Goal: Task Accomplishment & Management: Use online tool/utility

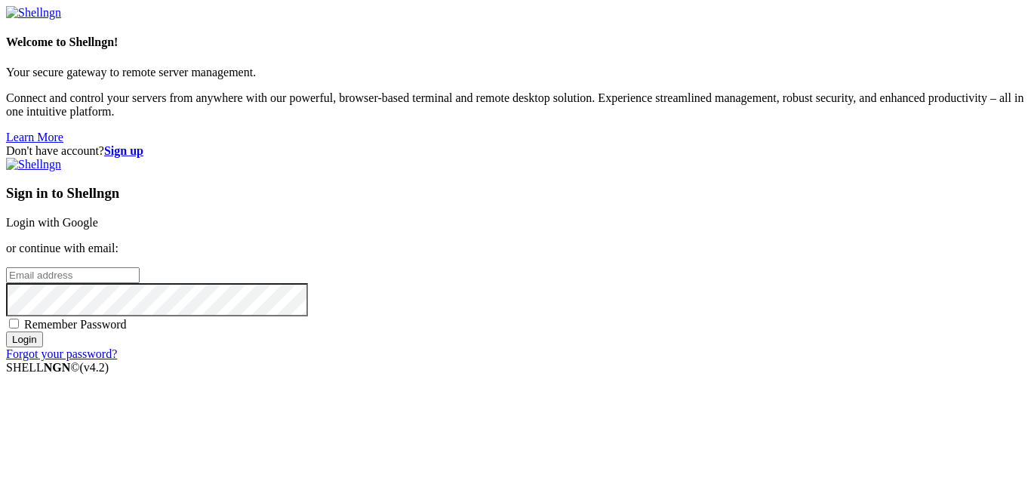
click at [98, 216] on link "Login with Google" at bounding box center [52, 222] width 92 height 13
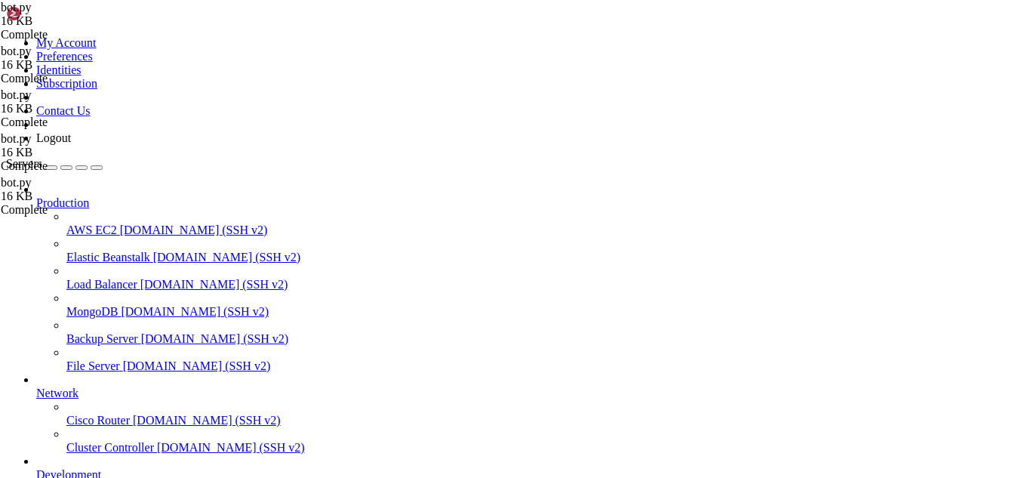
scroll to position [1629, 0]
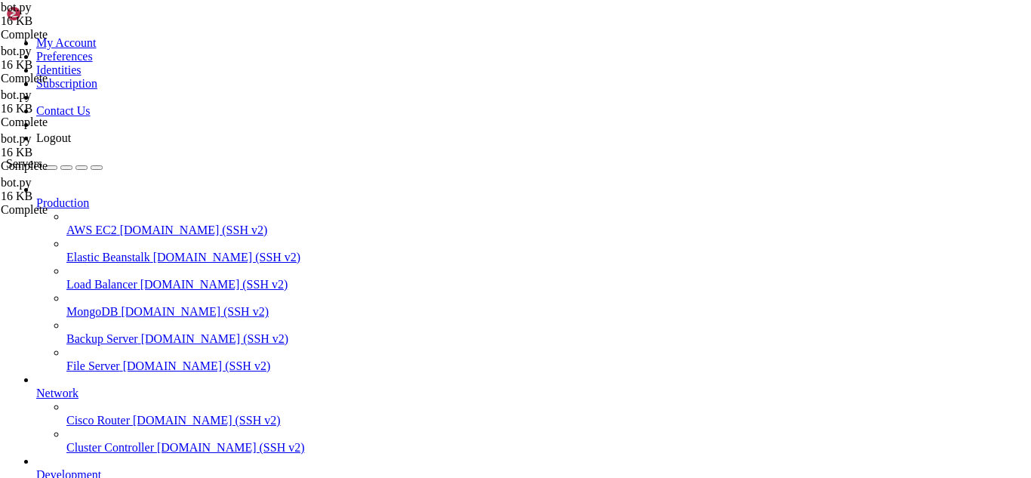
type input "/root/discord-ticket-bot"
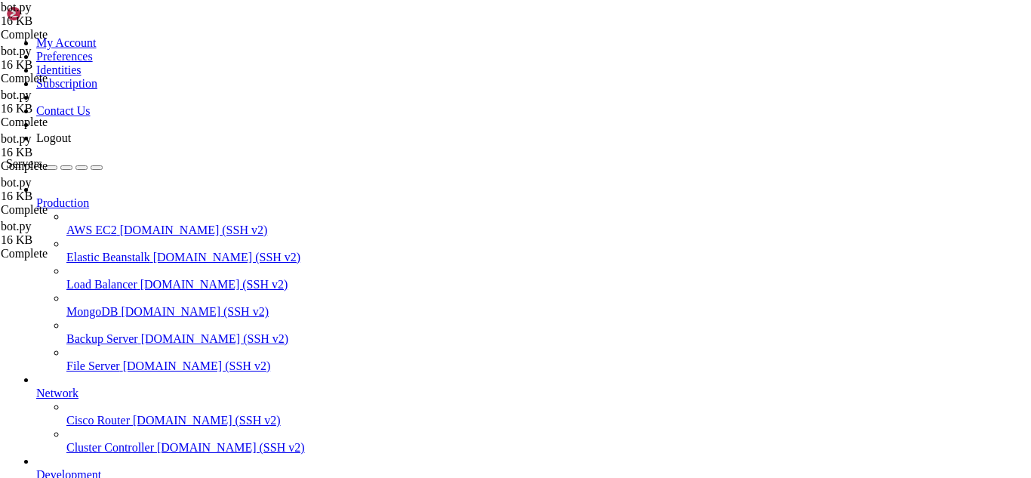
paste textarea
type textarea "[DOMAIN_NAME](BOT_TOKEN)"
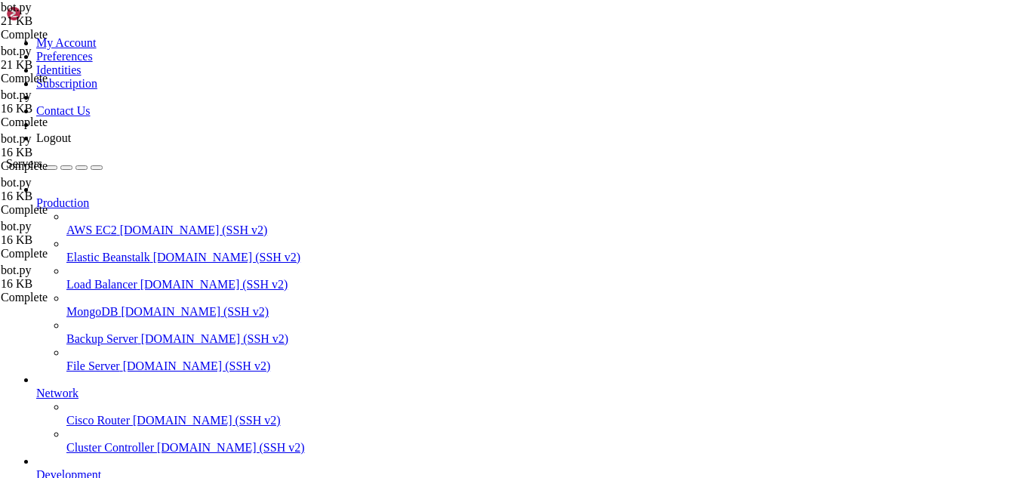
type textarea "# Run the bot [DOMAIN_NAME](BOT_TOKEN)"
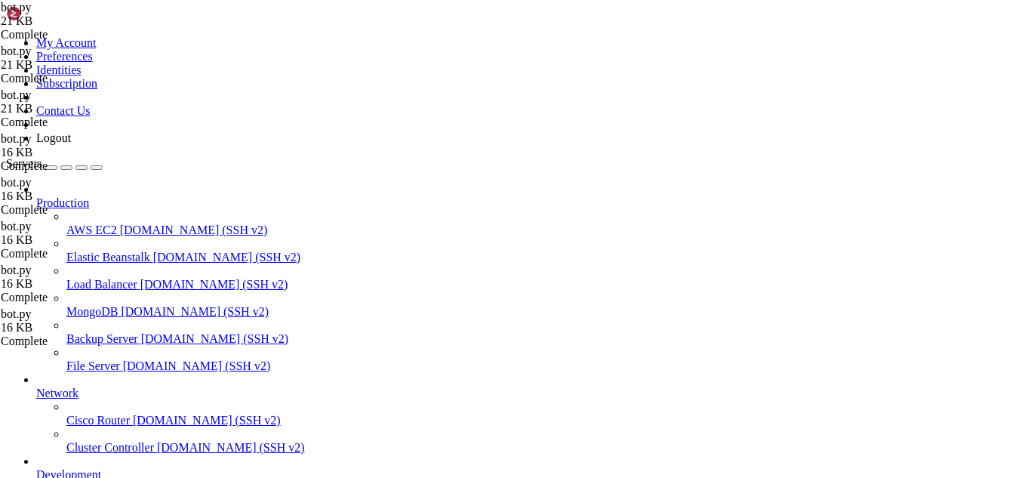
type textarea "# Hardcoded bot token (INSECURE - regenerate after use)"
type textarea "# Run the bot [DOMAIN_NAME](BOT_TOKEN)"
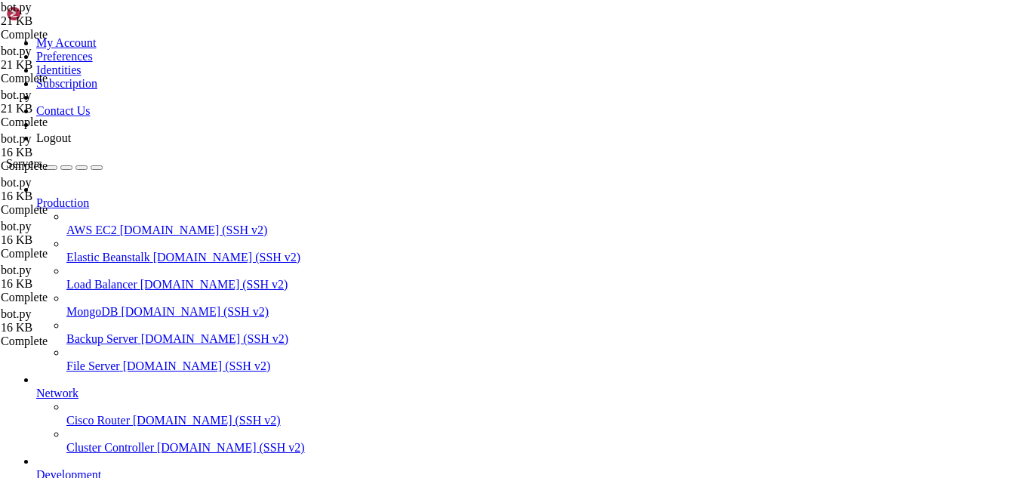
type textarea "BOT_TOKEN = 'MTQyMDgyMjYzMDg0MzU0NzY4MA.GCe5pY.UGFmgRLdPOsy02Tk8M47fcSdcDuRg-Al…"
type textarea "except Exception as e: logging.error(f"Failed to start bot: {e}")"
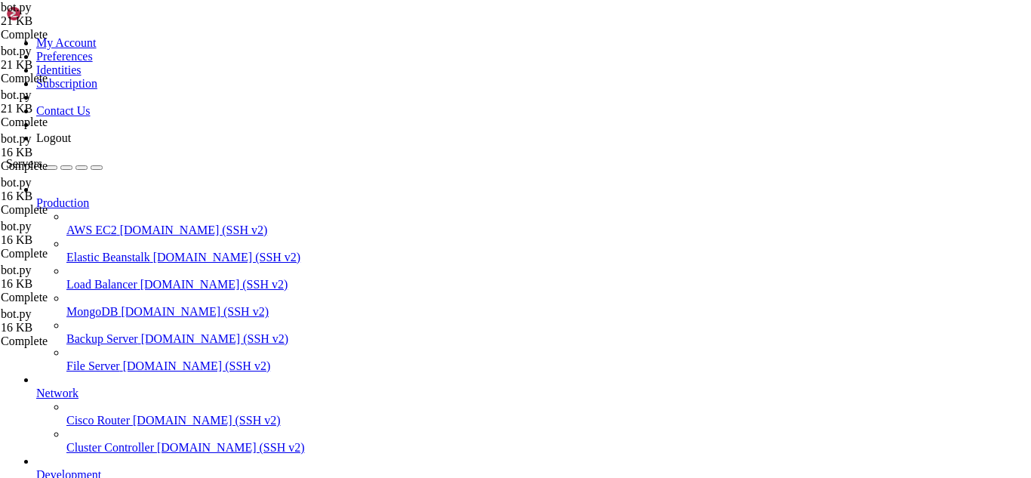
scroll to position [0, 0]
type textarea "BOT_TOKEN = 'YOUR_BOT_TOKEN_HERE' # Replace with your actual token"
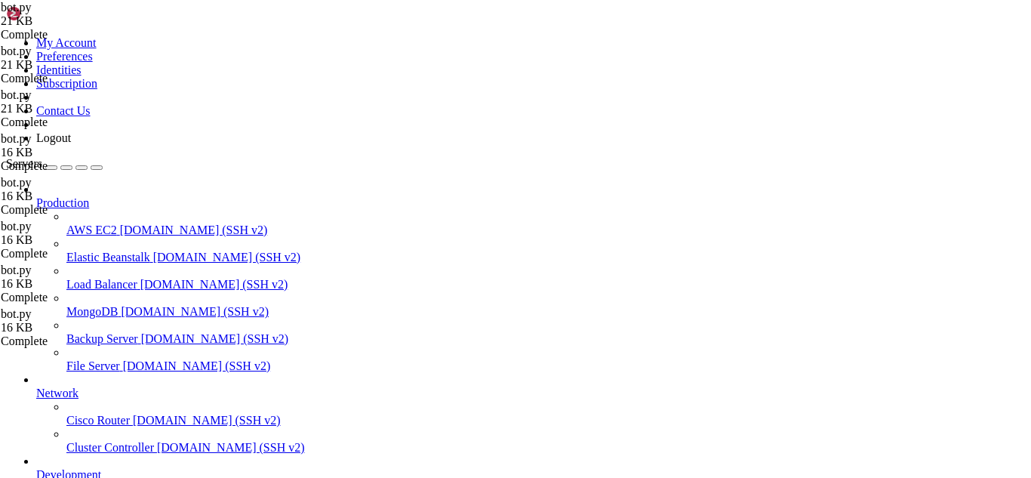
paste textarea
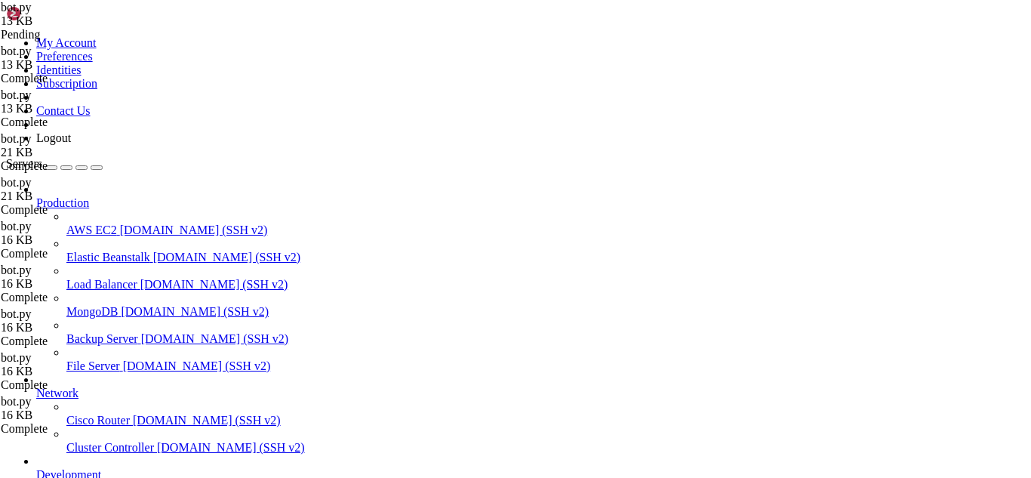
drag, startPoint x: 260, startPoint y: 1784, endPoint x: 23, endPoint y: 1636, distance: 279.9
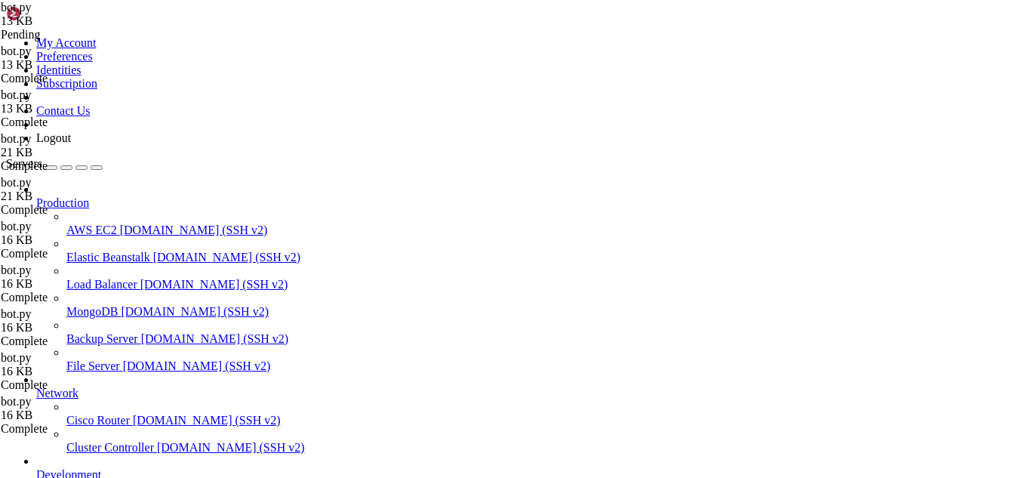
paste textarea "logging.error(f"❌"
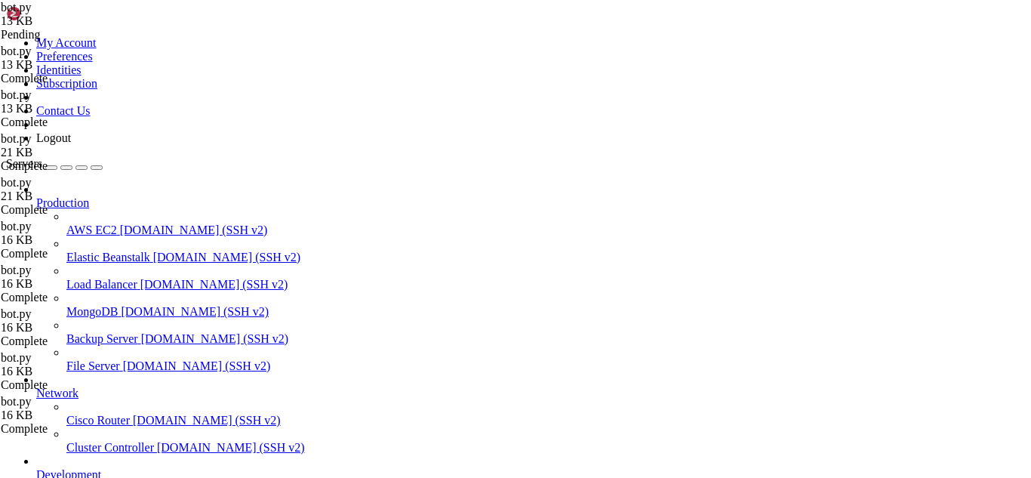
type textarea "BOT_TOKEN = 'MTQyMDgyMjYzMDg0MzU0NzY4MA.GCe5pY.UGFmgRLdPOsy02Tk8M47fcSdcDuRg-Al…"
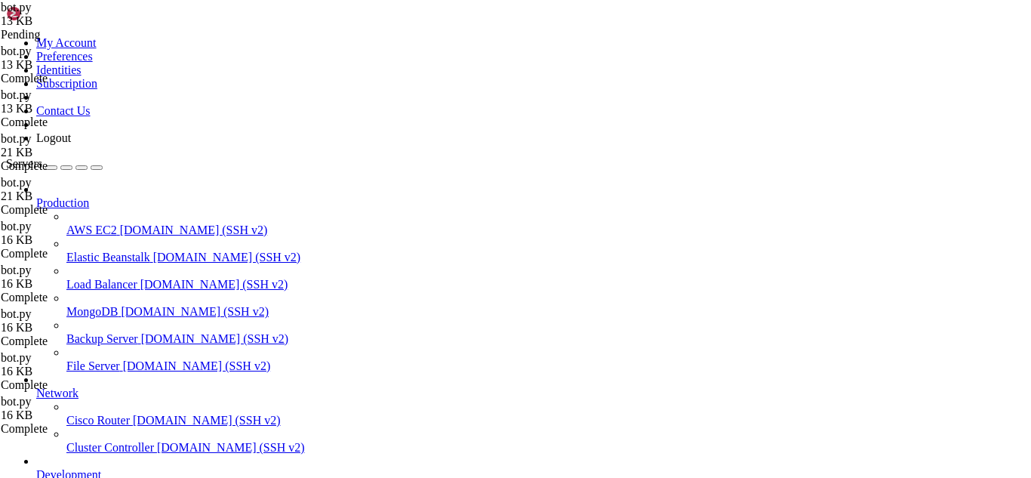
scroll to position [0, 0]
paste textarea
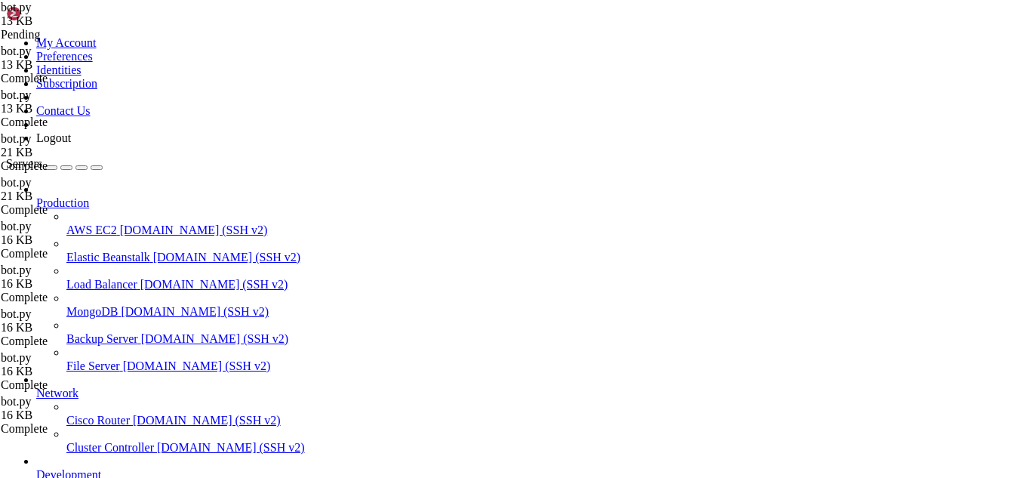
type textarea "ADMIN_ROLE_ID = 1060765641696608357"
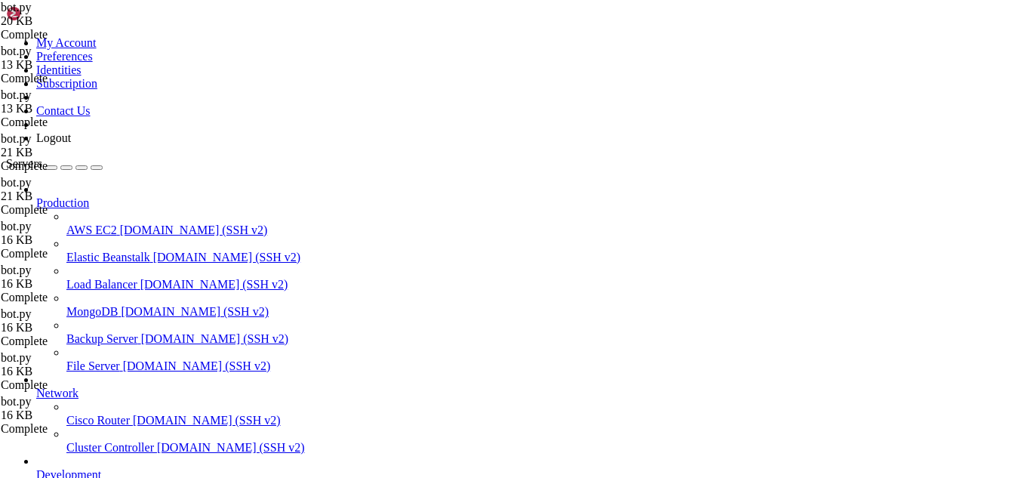
scroll to position [3517, 0]
type textarea "ADMIN_ROLE_ID = 1060765641696608357"
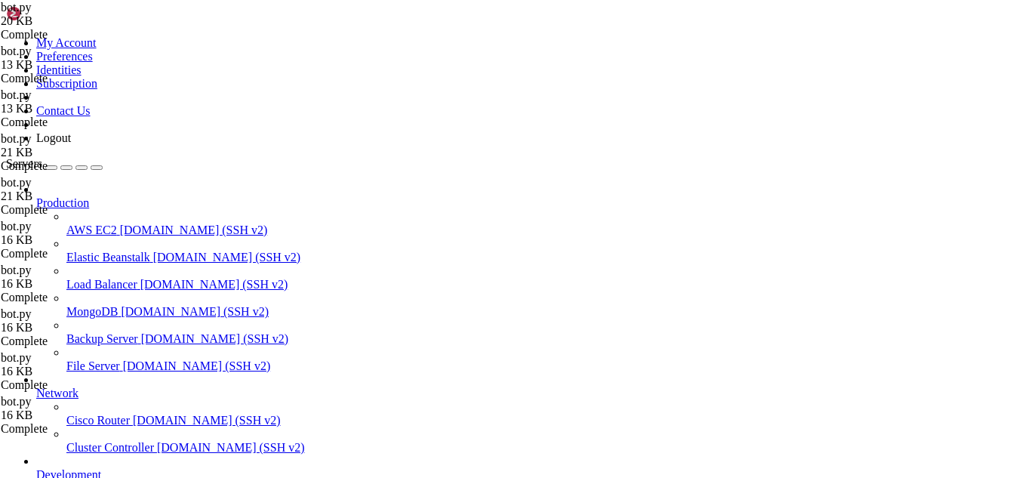
paste textarea "59243780680716378"
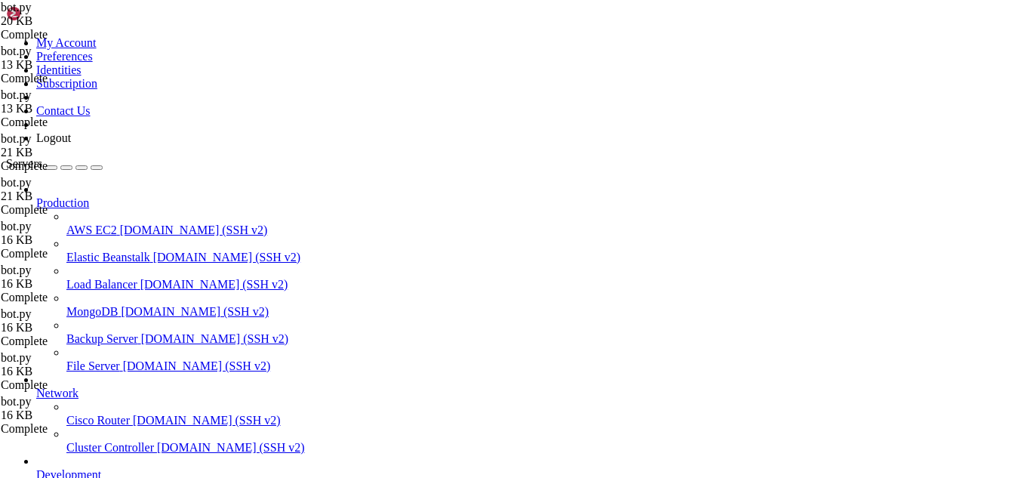
paste textarea
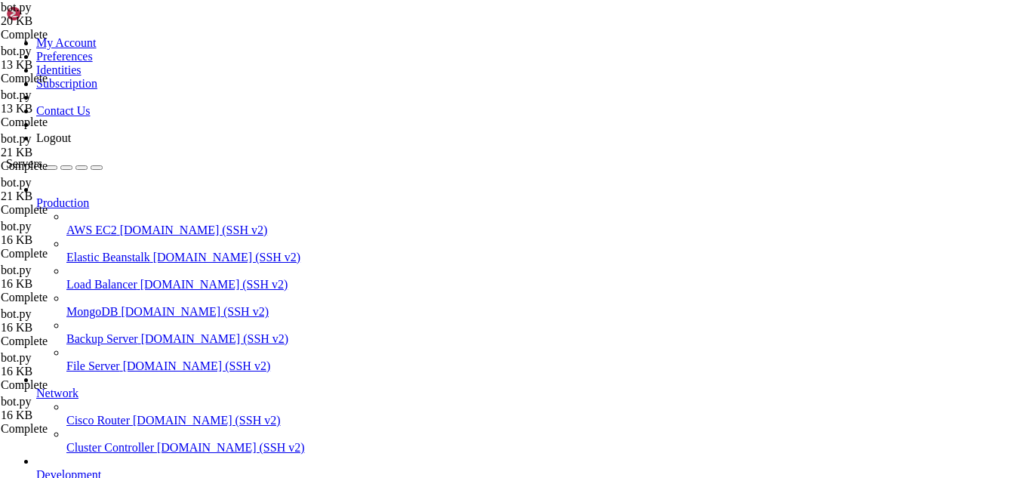
paste textarea
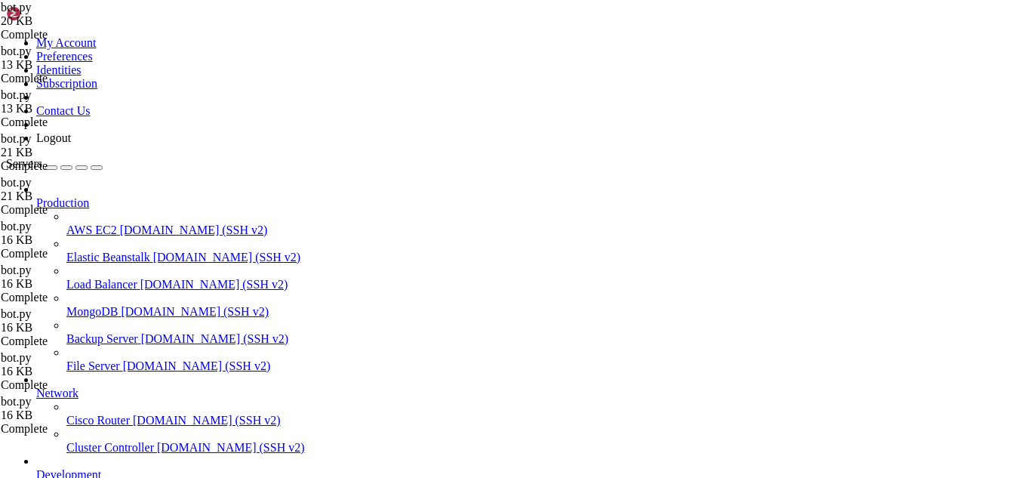
paste textarea "59243780680716378"
type textarea "ADMIN_ROLE_ID = 1059243780680716378"
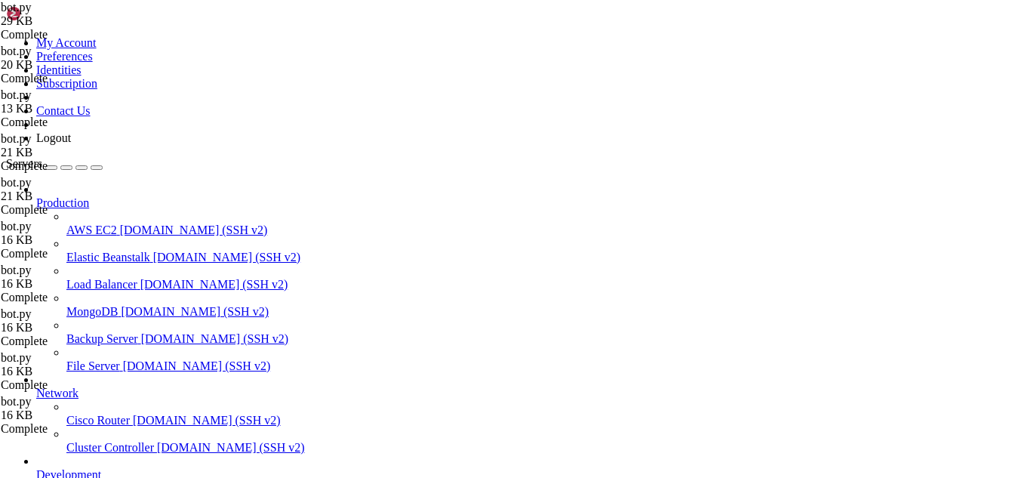
type textarea "ADMIN_ROLE_ID = 1059243780680716378"
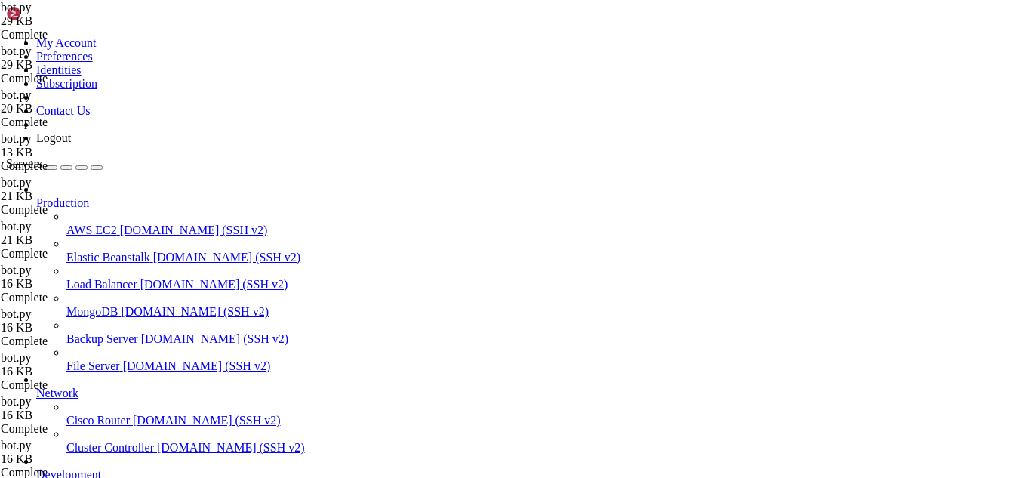
drag, startPoint x: 15, startPoint y: 1663, endPoint x: 276, endPoint y: 1736, distance: 271.1
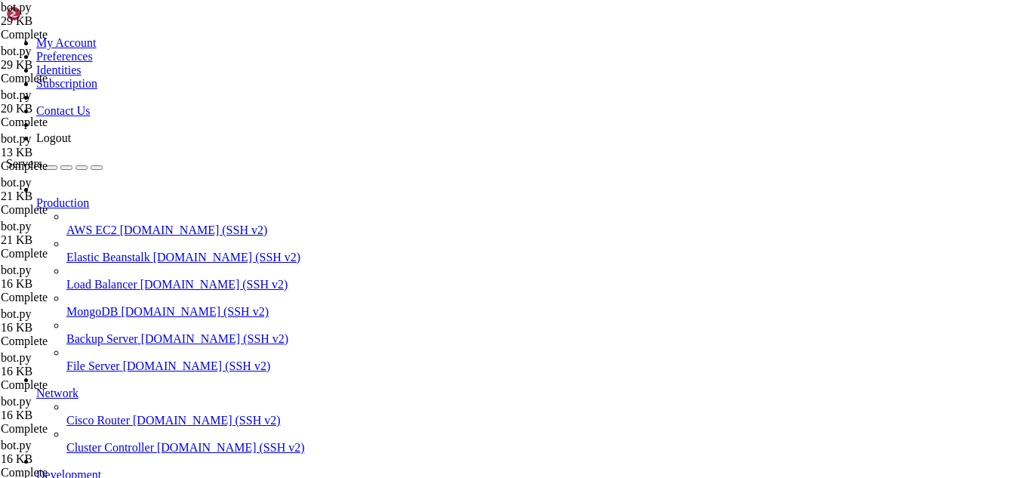
scroll to position [4142, 0]
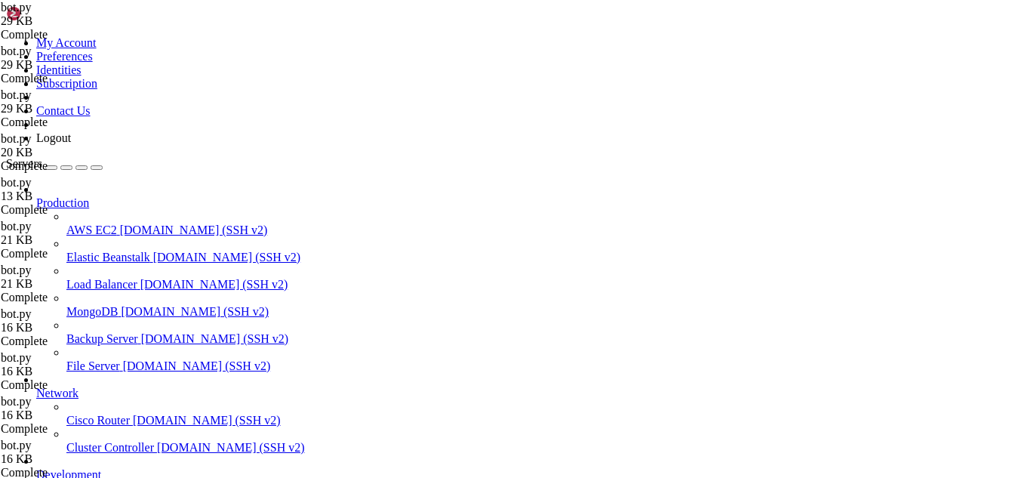
paste textarea
type textarea "except Exception as e: logging.error(f"❌ Failed to start bot: {e}")"
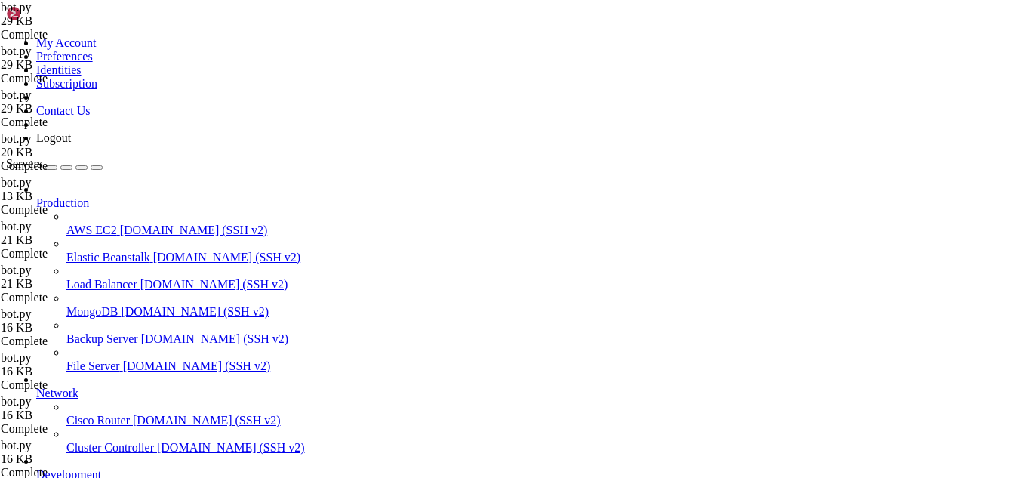
scroll to position [5679, 0]
paste textarea
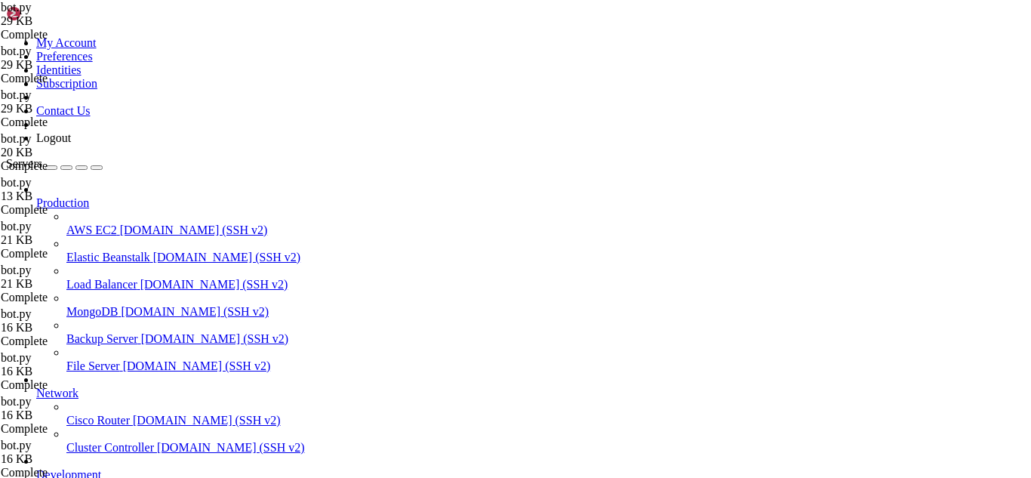
scroll to position [0, 0]
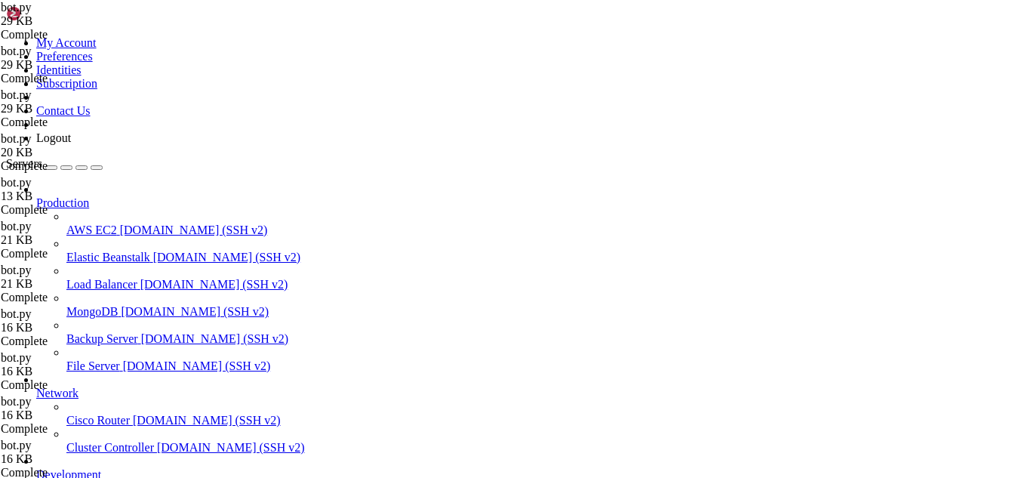
paste textarea
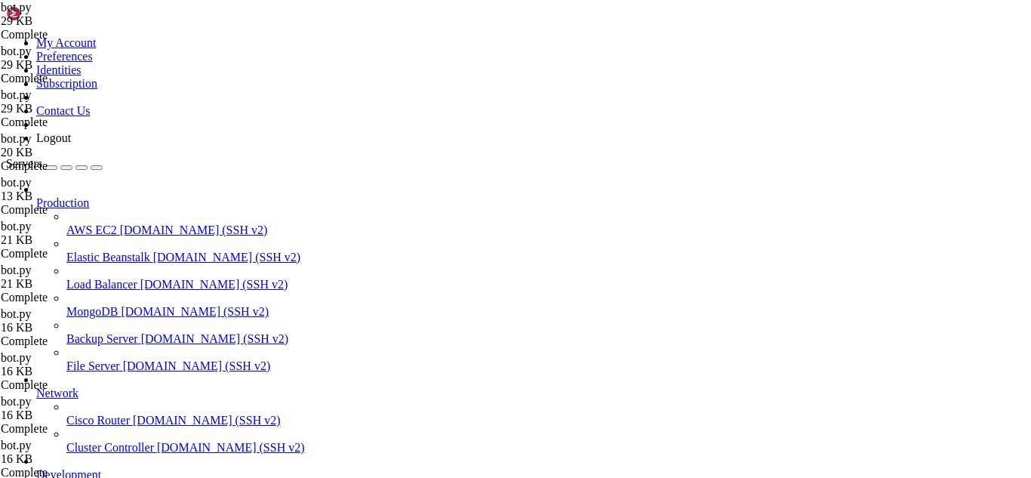
scroll to position [0, 0]
paste textarea "MTQyMDgyMjYzMDg0MzU0NzY4MA.GCe5pY.UGFmgRLdPOsy02Tk8M47fcSdcDuRg-AlNjUNeE' # Rep…"
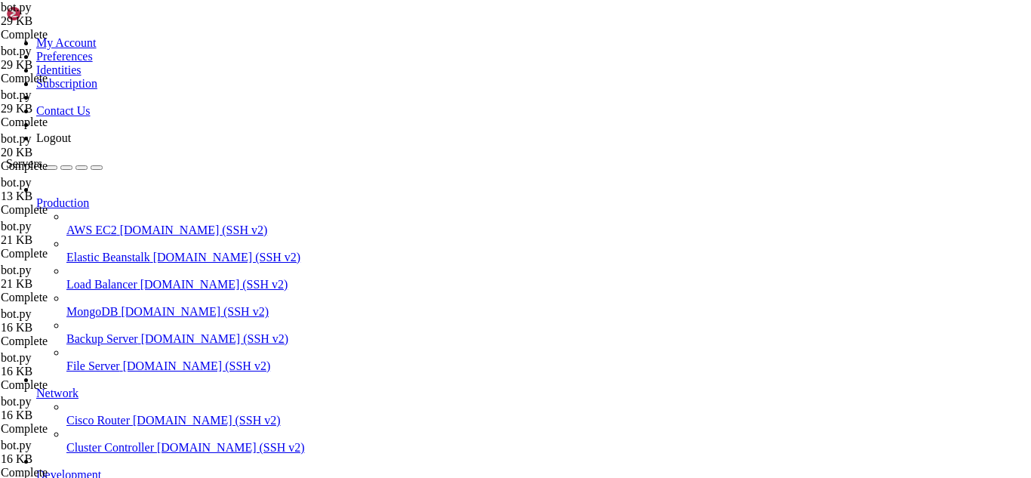
drag, startPoint x: 254, startPoint y: 239, endPoint x: 384, endPoint y: 233, distance: 129.9
paste textarea "MTQyMDgyMjYzMDg0MzU0NzY4MA.GCe5pY.UGFmgRLdPOsy02Tk8M47fcSdcDuRg-AlNjUNeE' # Rep…"
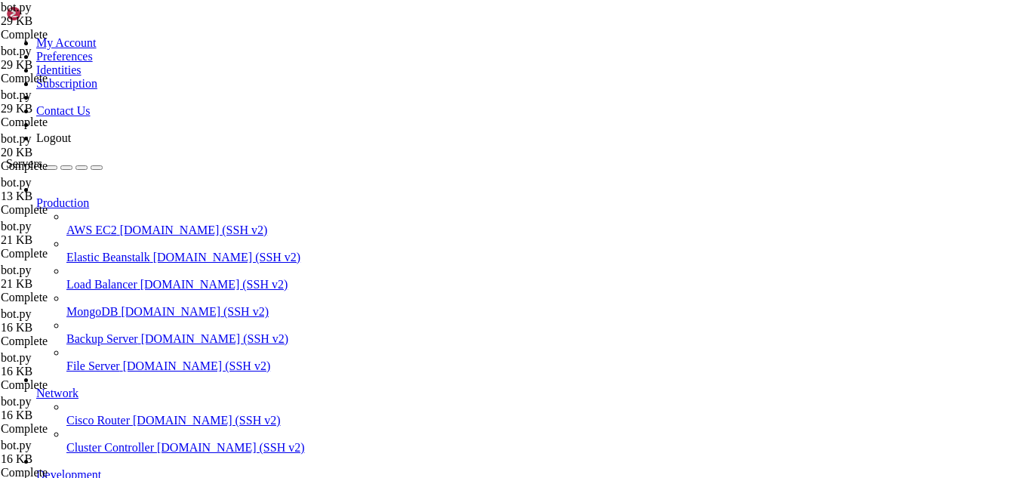
type textarea ")"
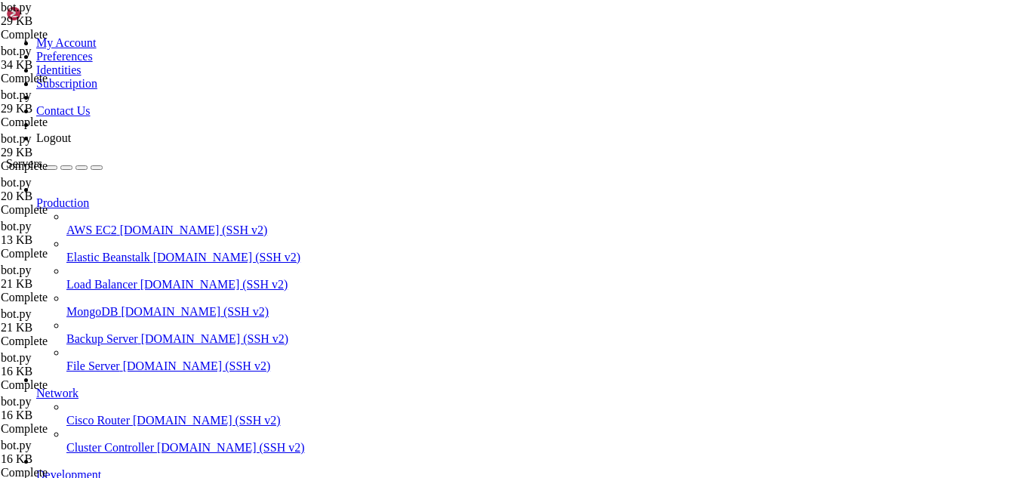
scroll to position [4373, 0]
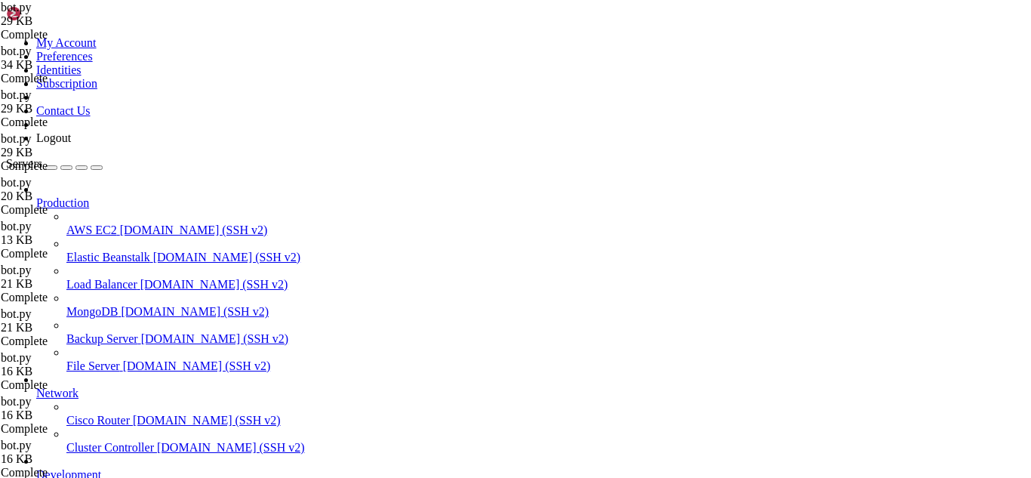
paste textarea "4215426435397756"
type textarea "'Other': 1421542643539775600 # Replace with actual ID"
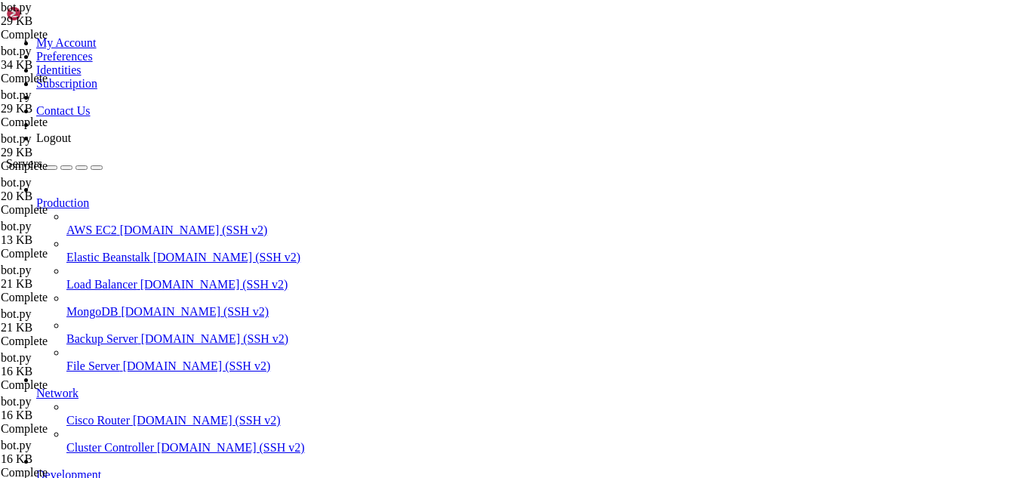
paste textarea "59243780680716378"
type textarea "ADMIN_ROLE_ID = 1059243780680716378"
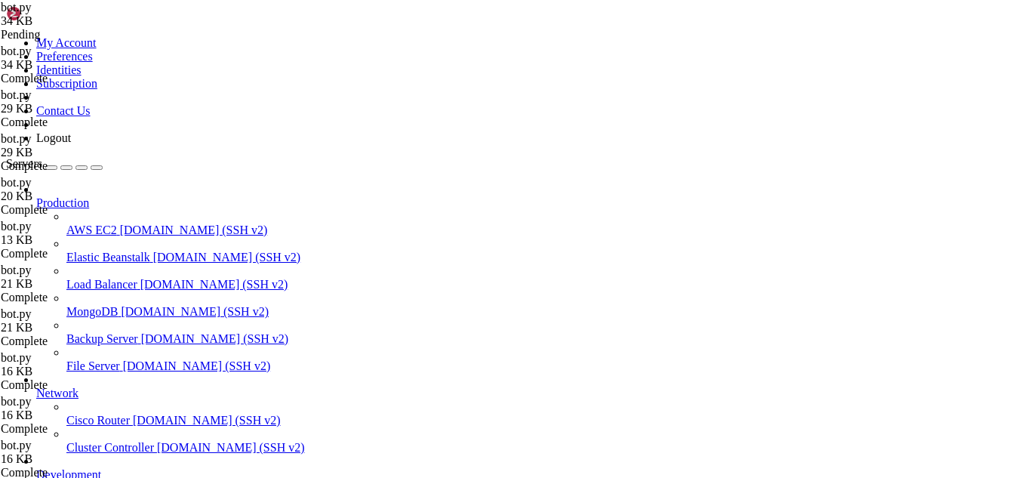
click at [298, 18] on div at bounding box center [515, 239] width 1031 height 478
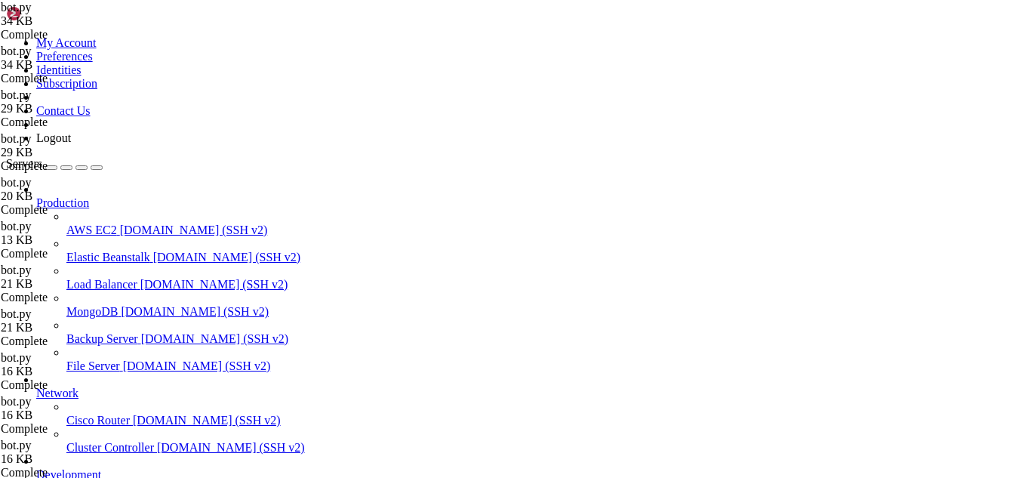
paste textarea
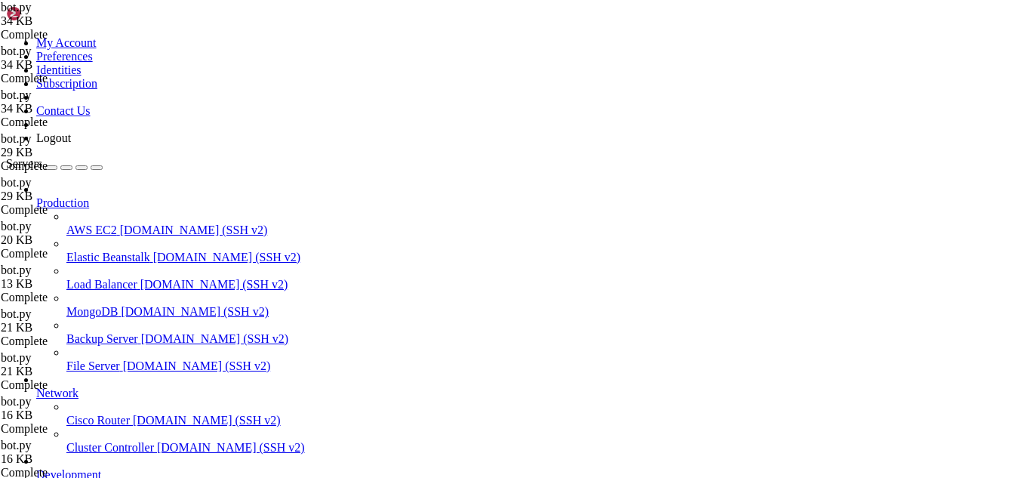
scroll to position [0, 0]
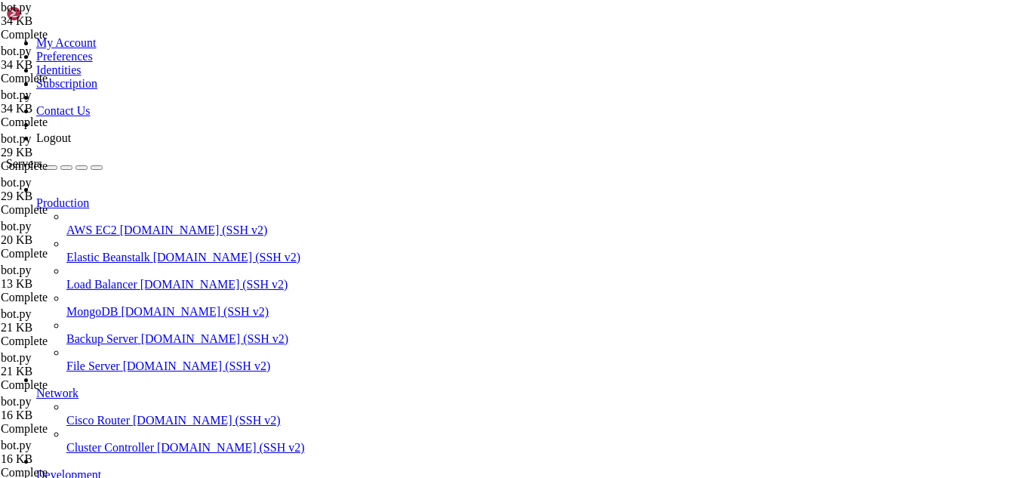
paste textarea
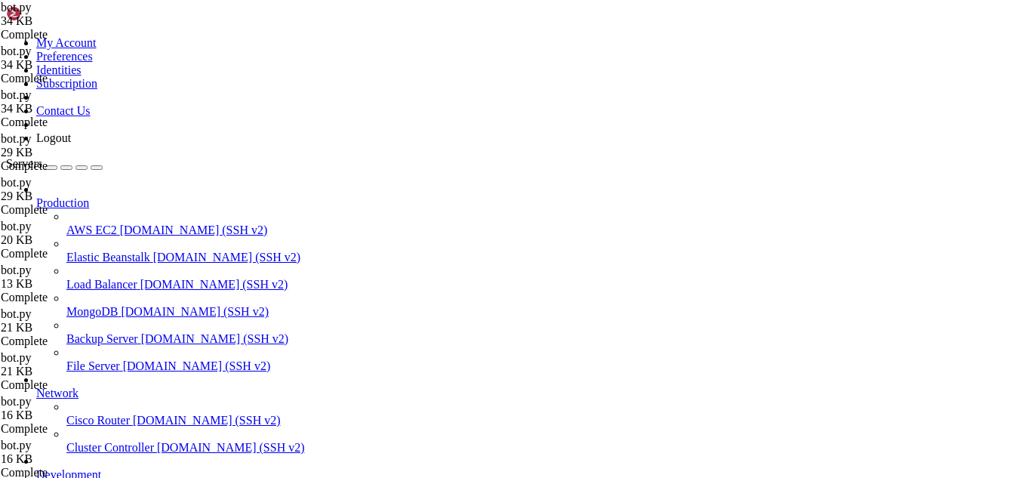
type textarea "TRANSCRIPTS_CHANNEL_ID = 1421547200969834526"
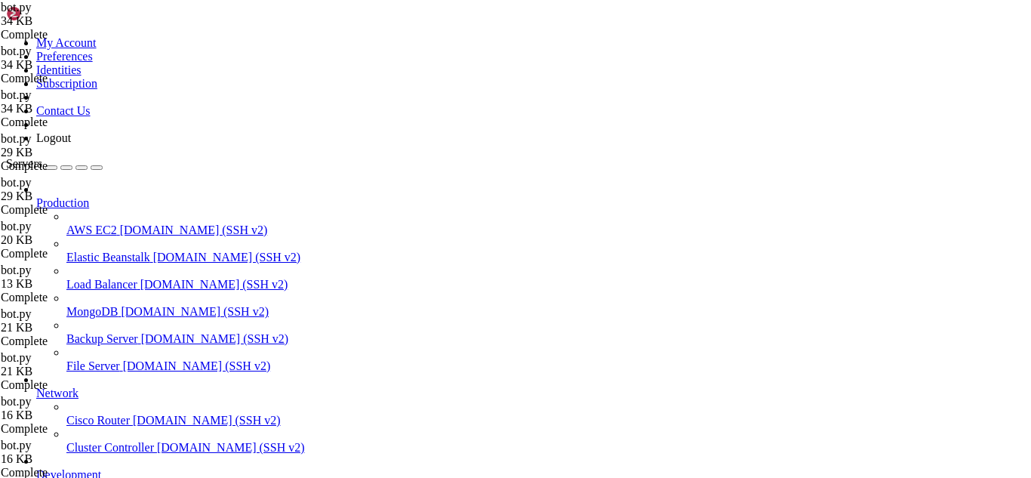
drag, startPoint x: 12, startPoint y: 1671, endPoint x: 465, endPoint y: 1716, distance: 455.6
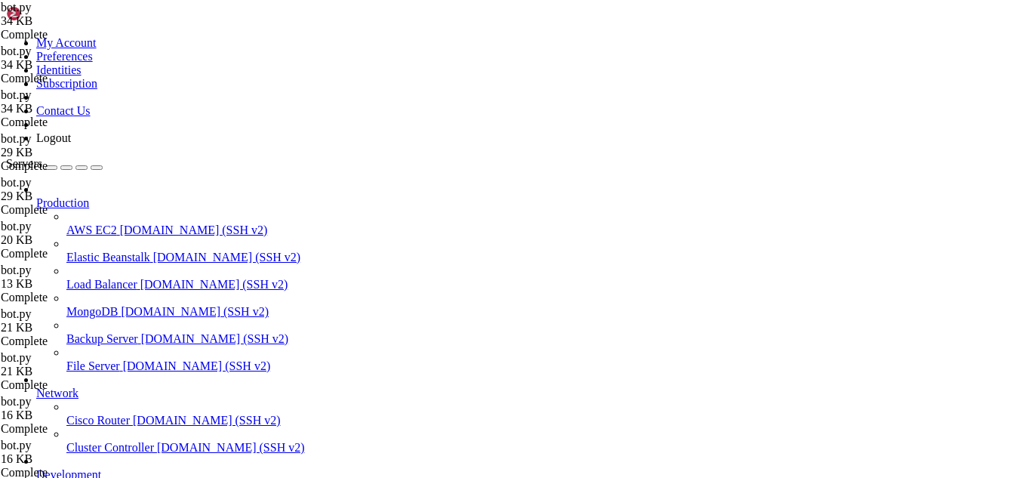
type textarea "format='%(asctime)s - %(levelname)s - %(message)s'"
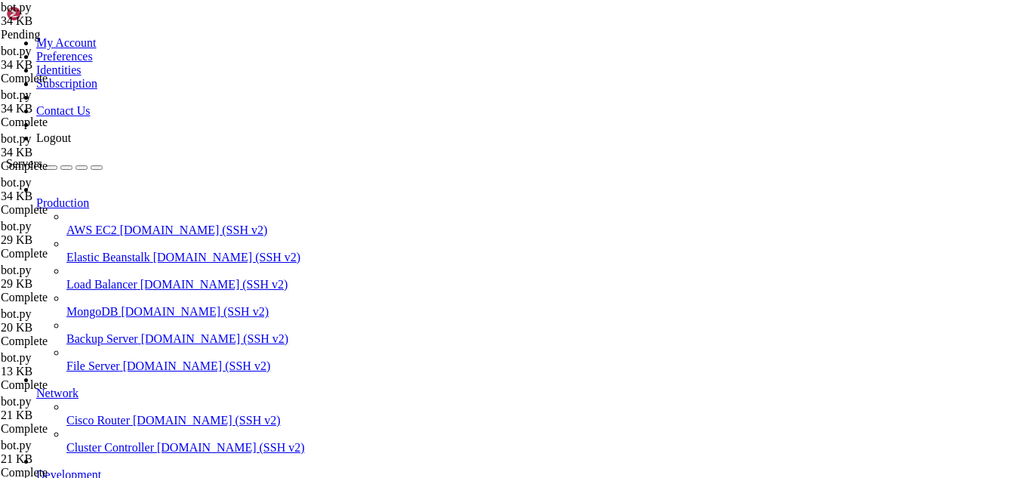
type input "if delete_after_hours"
type textarea "if delete_after_hours is not None:"
